Goal: Answer question/provide support: Share knowledge or assist other users

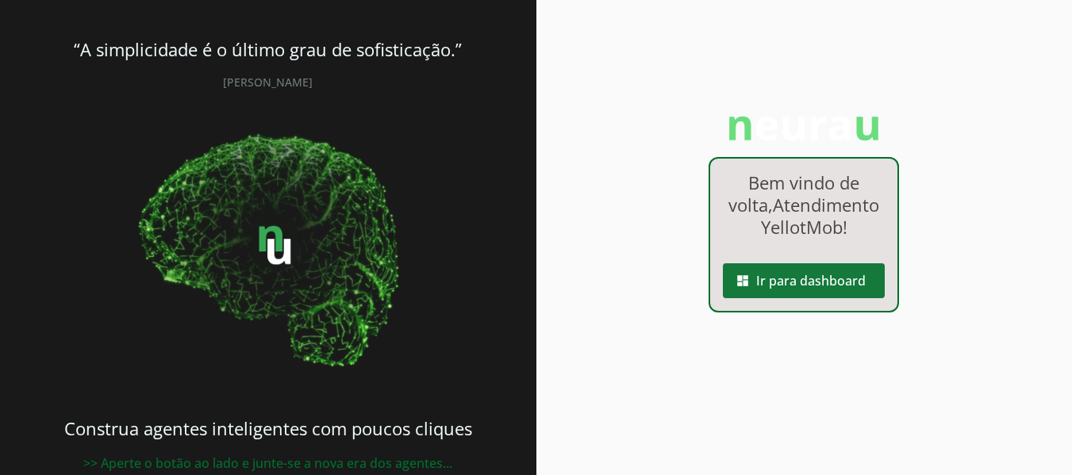
click at [777, 300] on span at bounding box center [804, 281] width 162 height 38
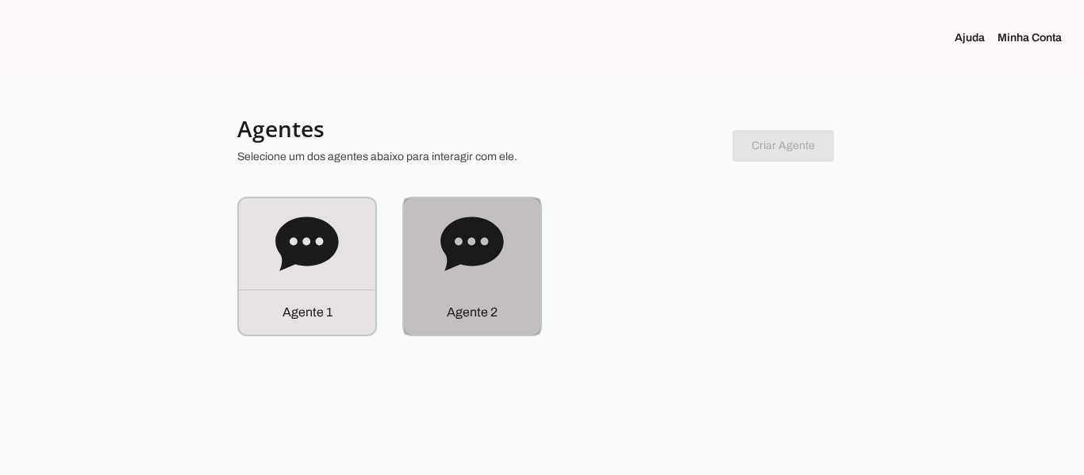
click at [493, 263] on icon at bounding box center [471, 244] width 63 height 63
